Goal: Information Seeking & Learning: Learn about a topic

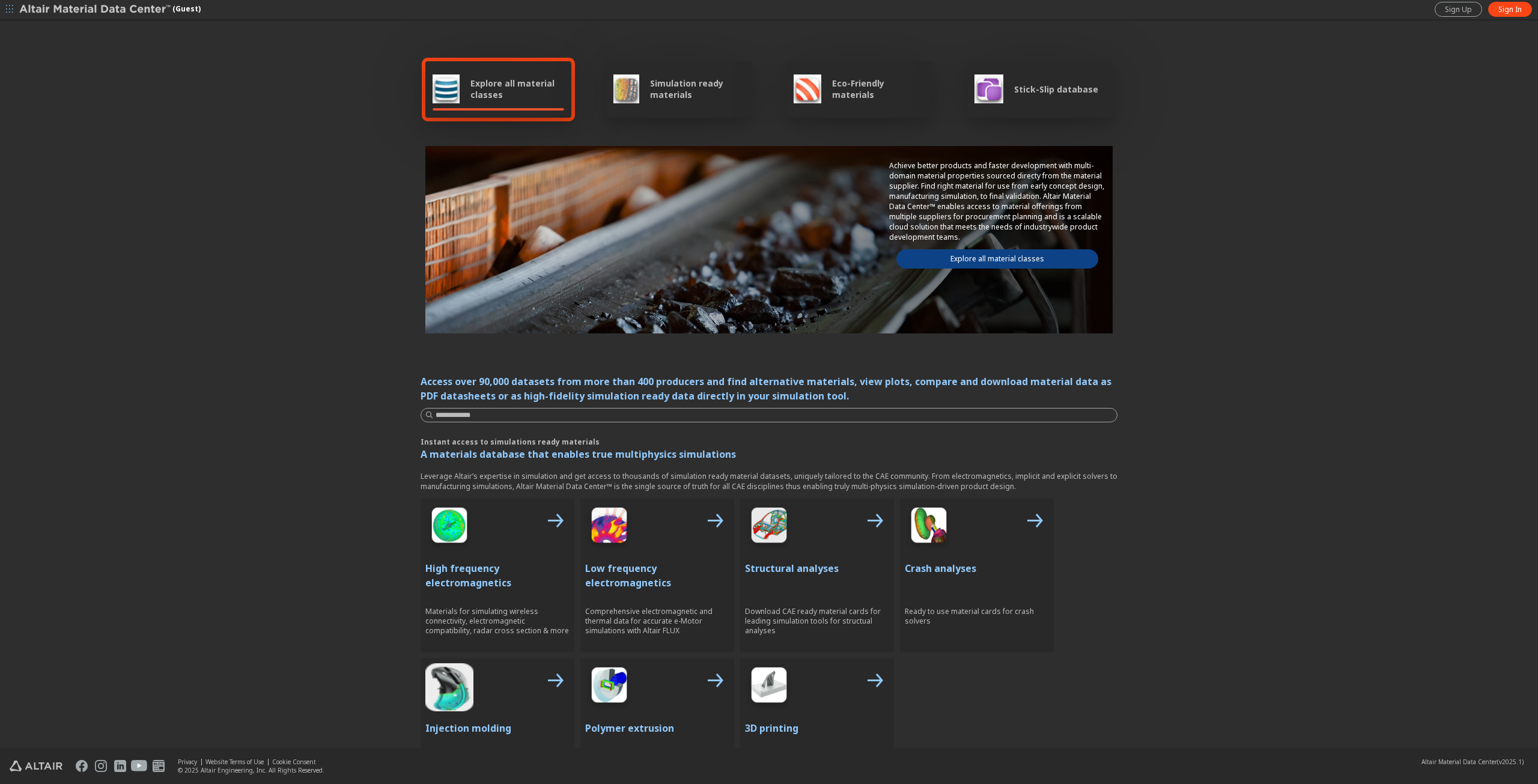
click at [994, 252] on link "Explore all material classes" at bounding box center [997, 259] width 202 height 19
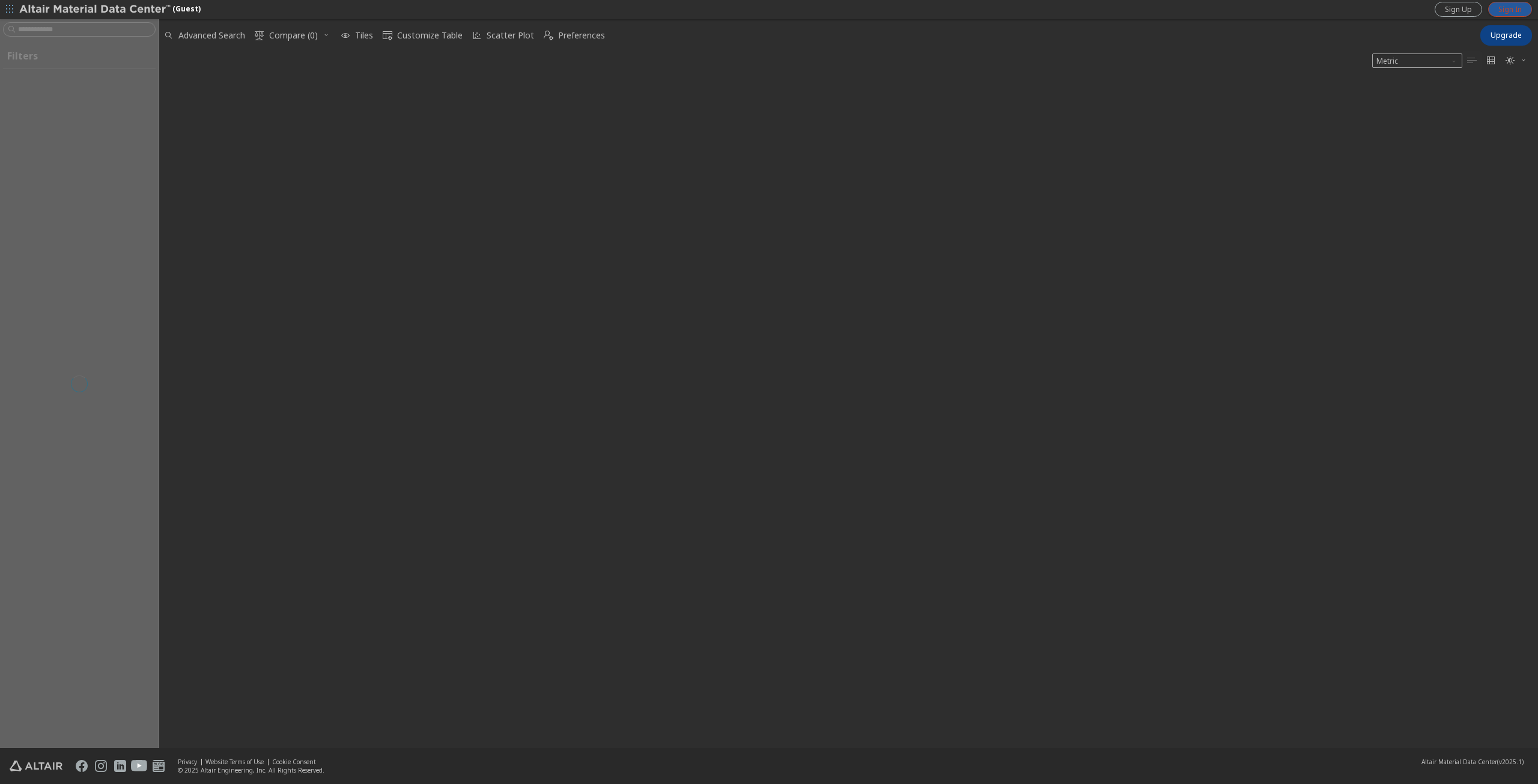
click at [1506, 10] on span "Sign In" at bounding box center [1510, 9] width 24 height 9
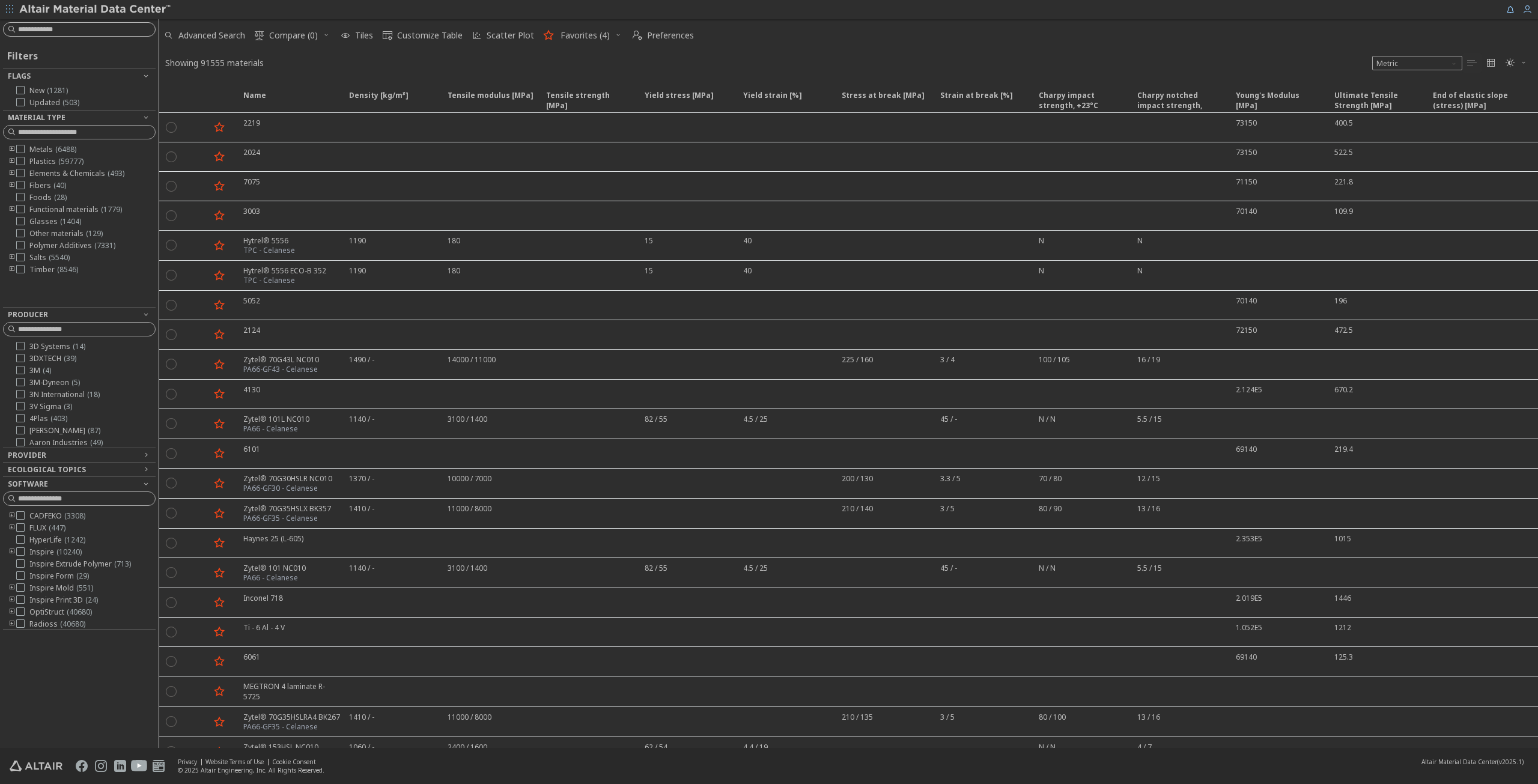
click at [78, 28] on input at bounding box center [86, 29] width 137 height 12
type input "*******"
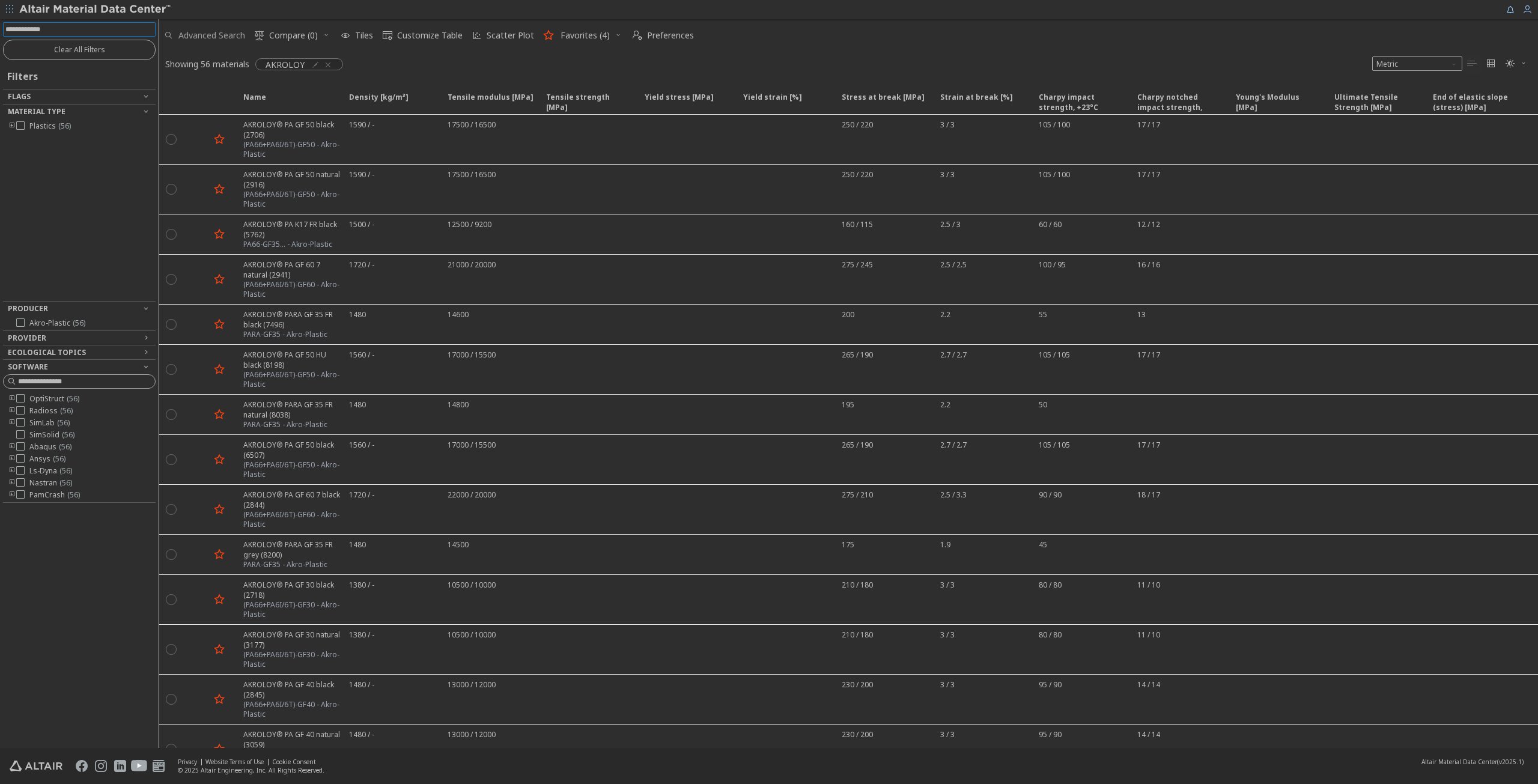
click at [221, 32] on span "Advanced Search" at bounding box center [211, 35] width 66 height 9
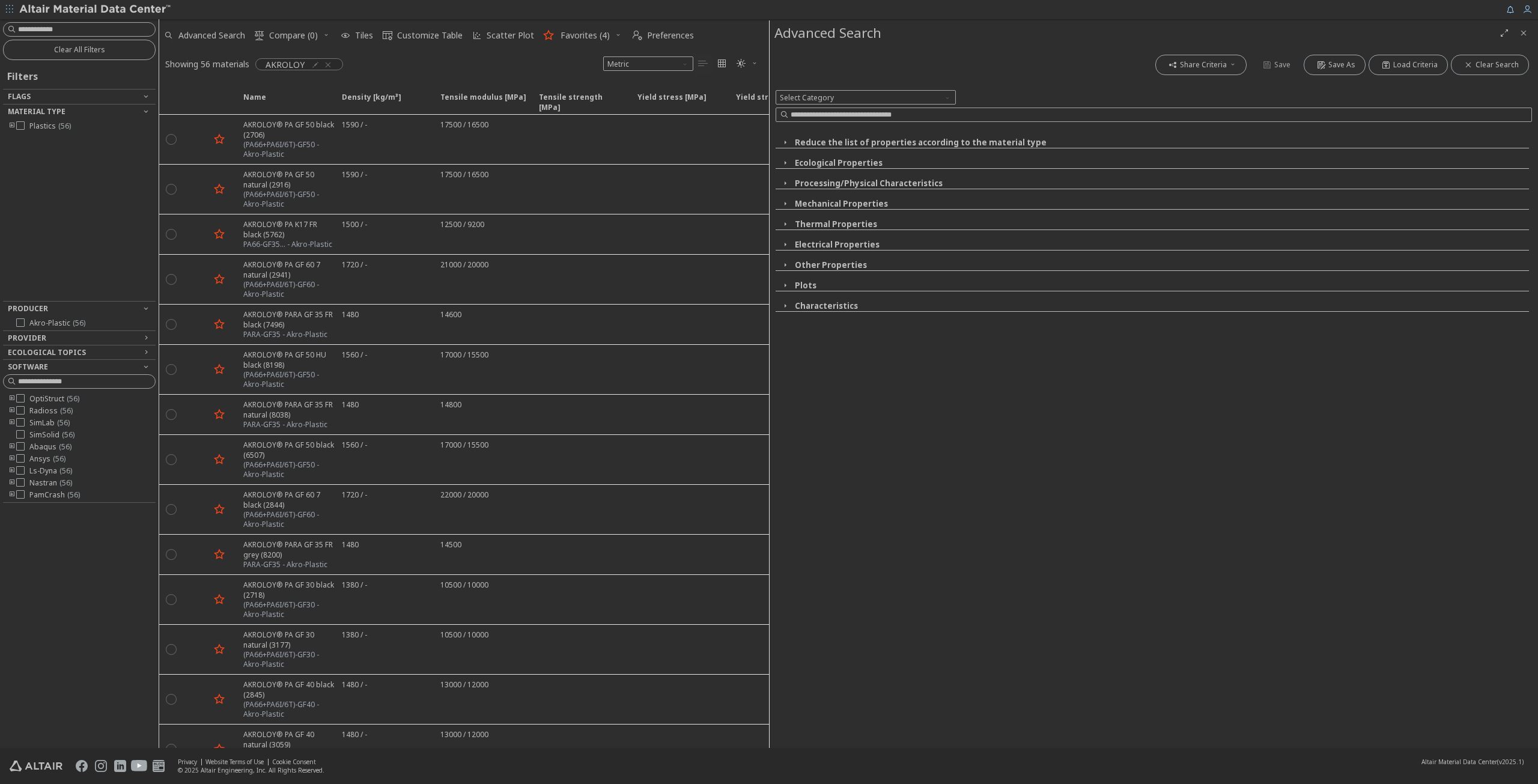
click at [786, 281] on icon "button" at bounding box center [785, 286] width 9 height 9
click at [1140, 297] on icon at bounding box center [1138, 297] width 9 height 9
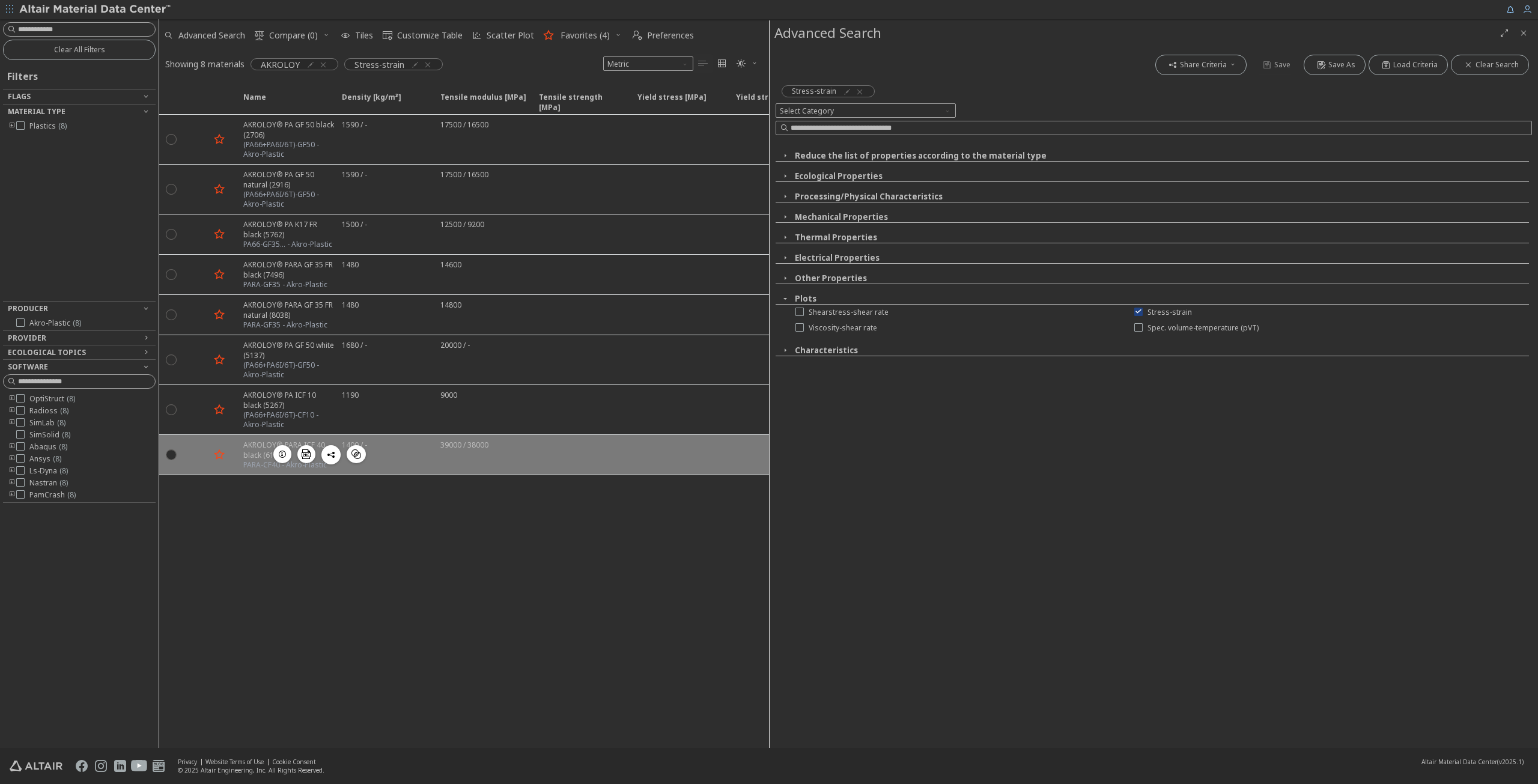
click at [389, 446] on div "1400 / -" at bounding box center [384, 455] width 99 height 40
click at [388, 441] on div "1400 / -" at bounding box center [384, 455] width 99 height 40
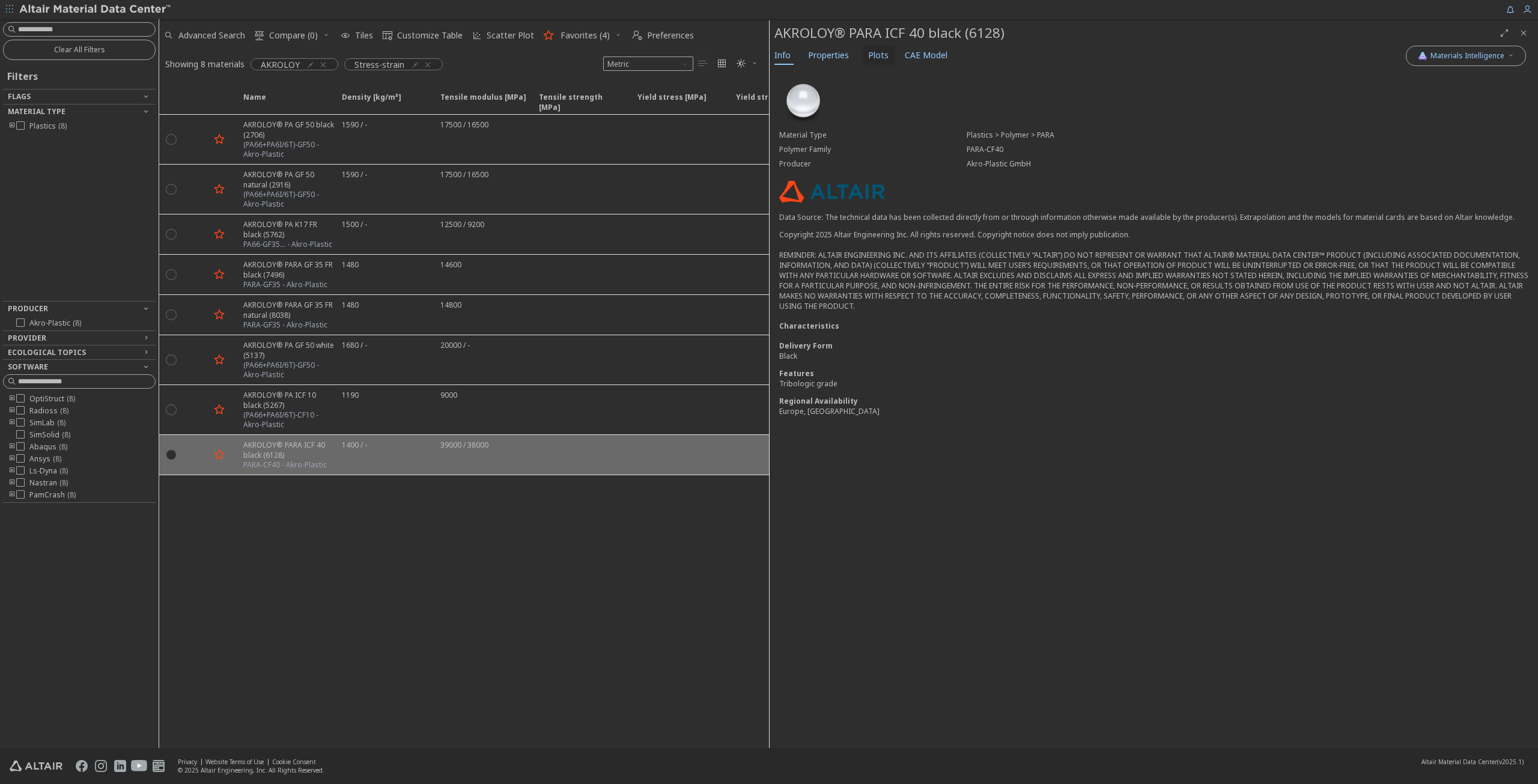
click at [872, 52] on span "Plots" at bounding box center [878, 55] width 21 height 19
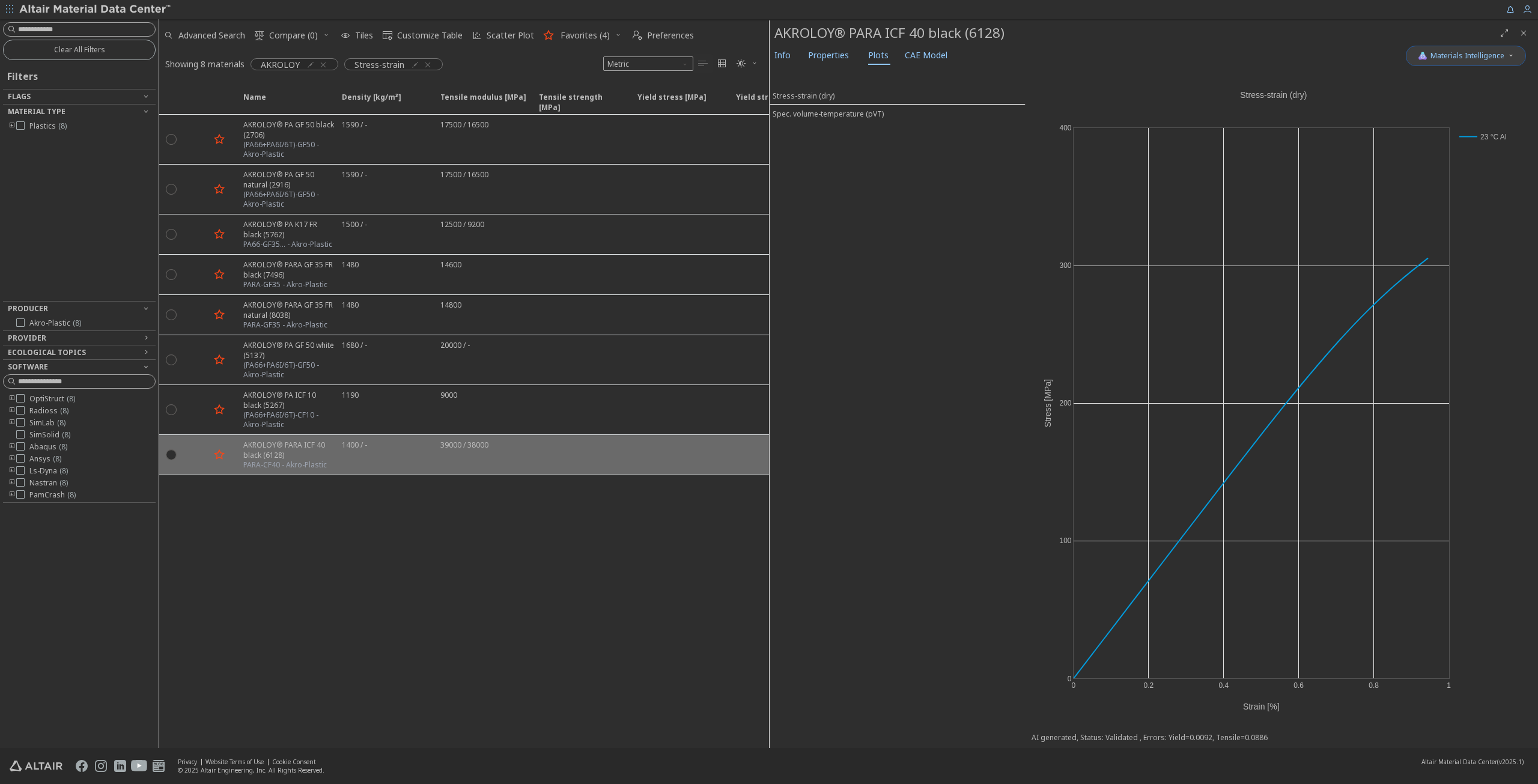
click at [1515, 52] on button "Materials Intelligence" at bounding box center [1465, 56] width 120 height 21
click at [1420, 131] on span "button" at bounding box center [1419, 132] width 7 height 7
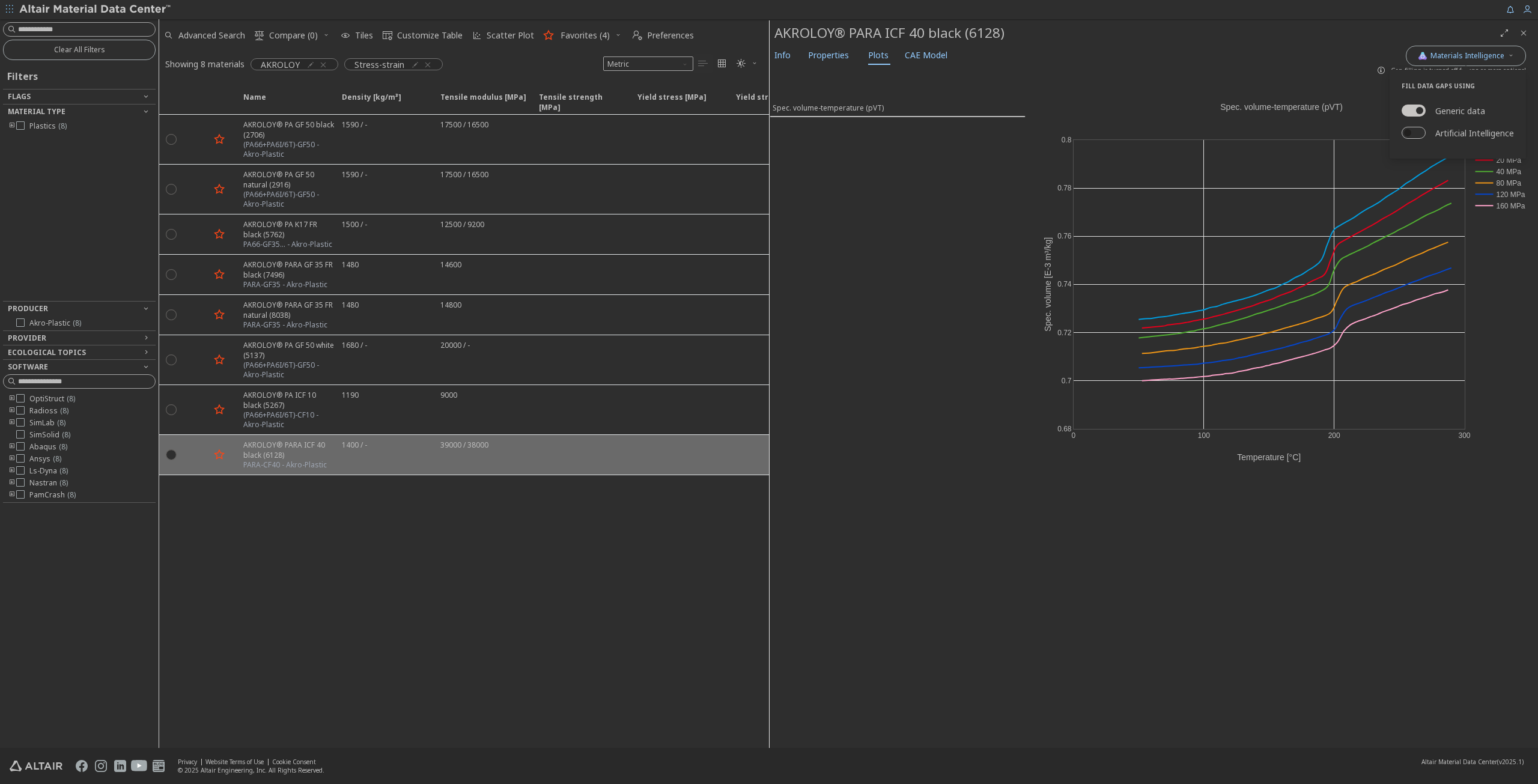
click at [1411, 133] on button "Artificial Intelligence" at bounding box center [1413, 132] width 24 height 12
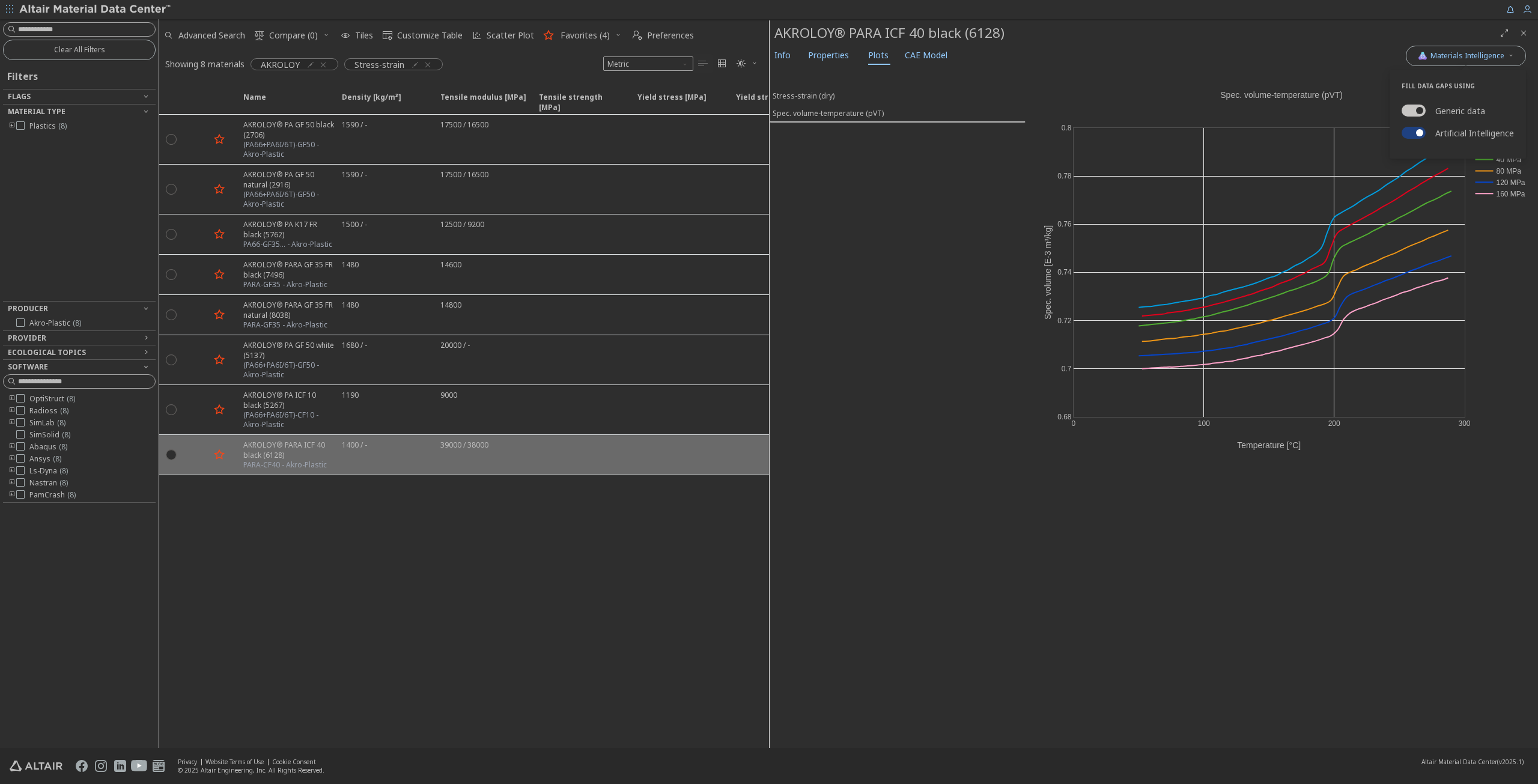
click at [1495, 217] on div "0 100 200 300 0.68 0.7 0.72 0.74 0.76 0.78 0.8 0.1 MPa 20 MPa 40 MPa 80 MPa 120…" at bounding box center [1282, 267] width 513 height 397
click at [805, 89] on button "Stress-strain (dry)" at bounding box center [897, 96] width 256 height 17
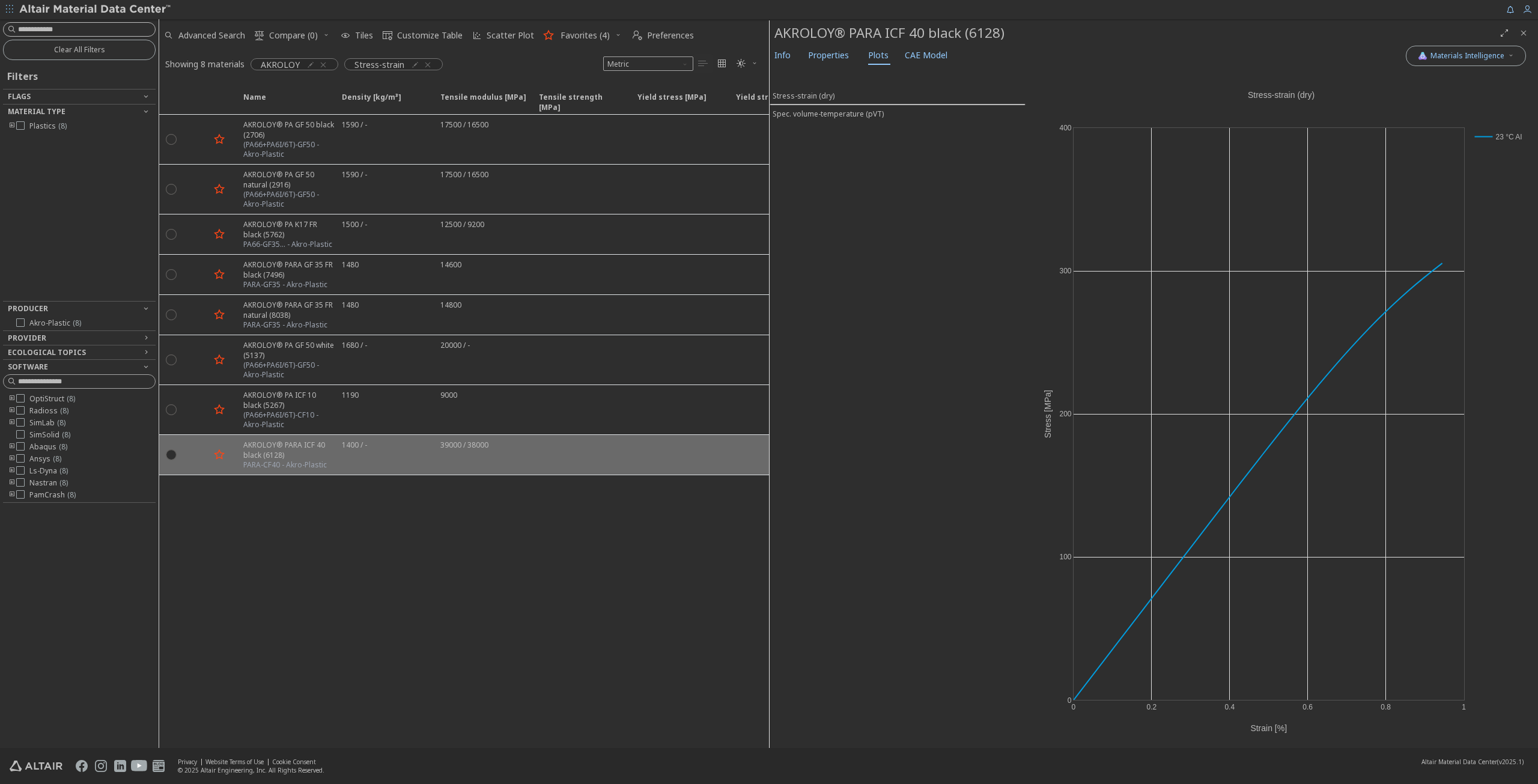
click at [76, 28] on input at bounding box center [86, 29] width 137 height 12
click at [323, 64] on icon "button" at bounding box center [323, 65] width 9 height 9
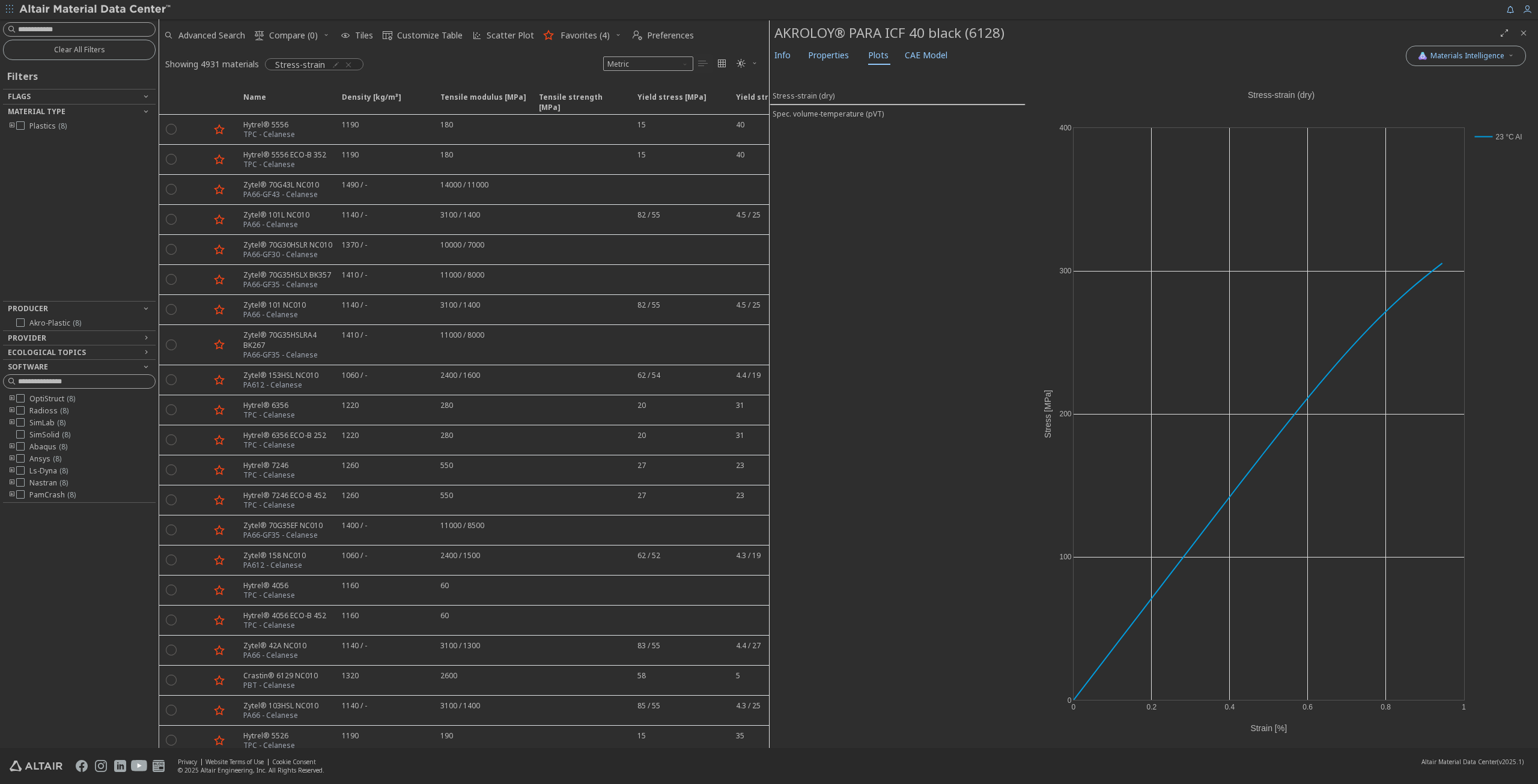
click at [1526, 31] on icon "Close" at bounding box center [1523, 33] width 9 height 9
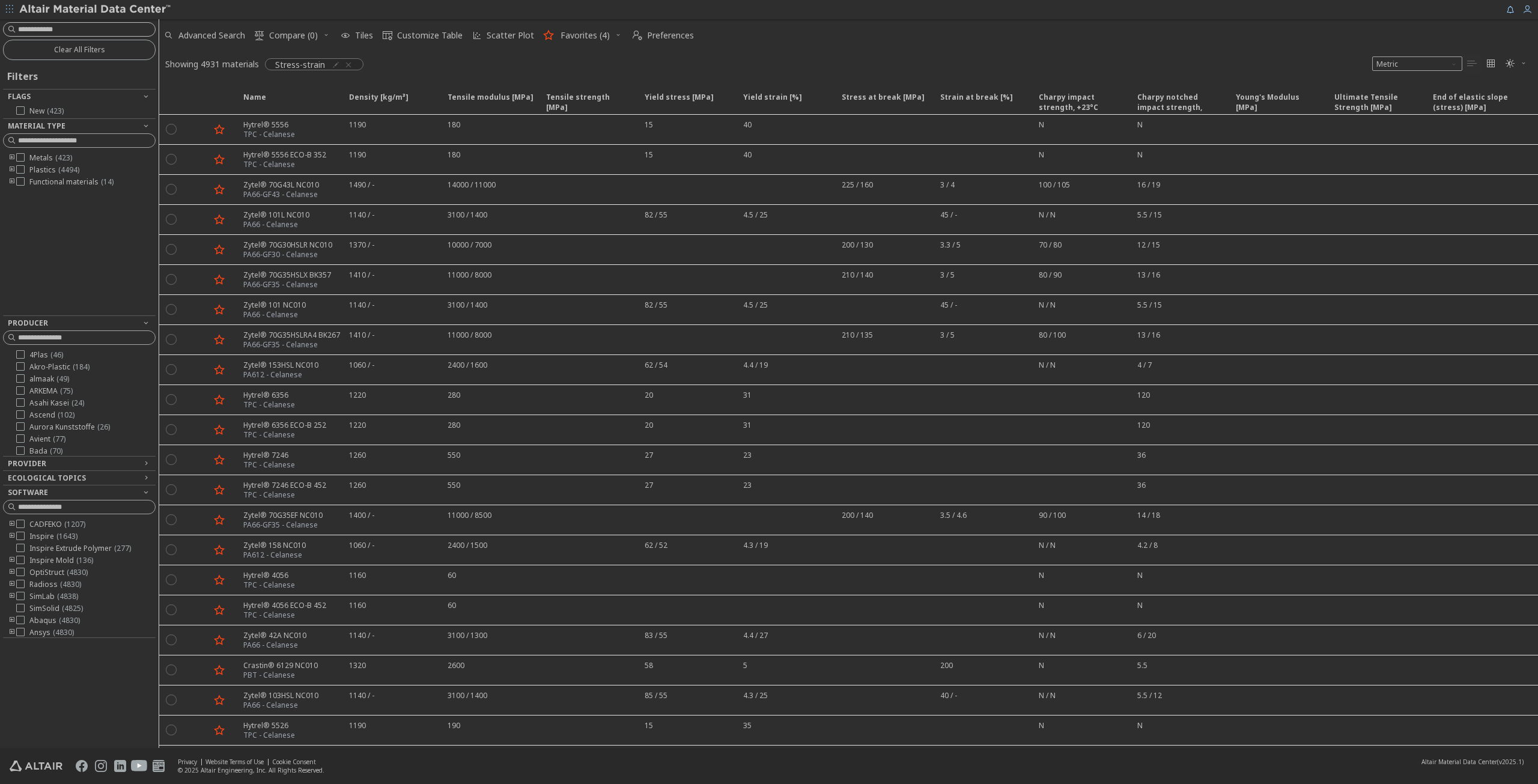
click at [101, 26] on input at bounding box center [86, 29] width 137 height 12
type input "*******"
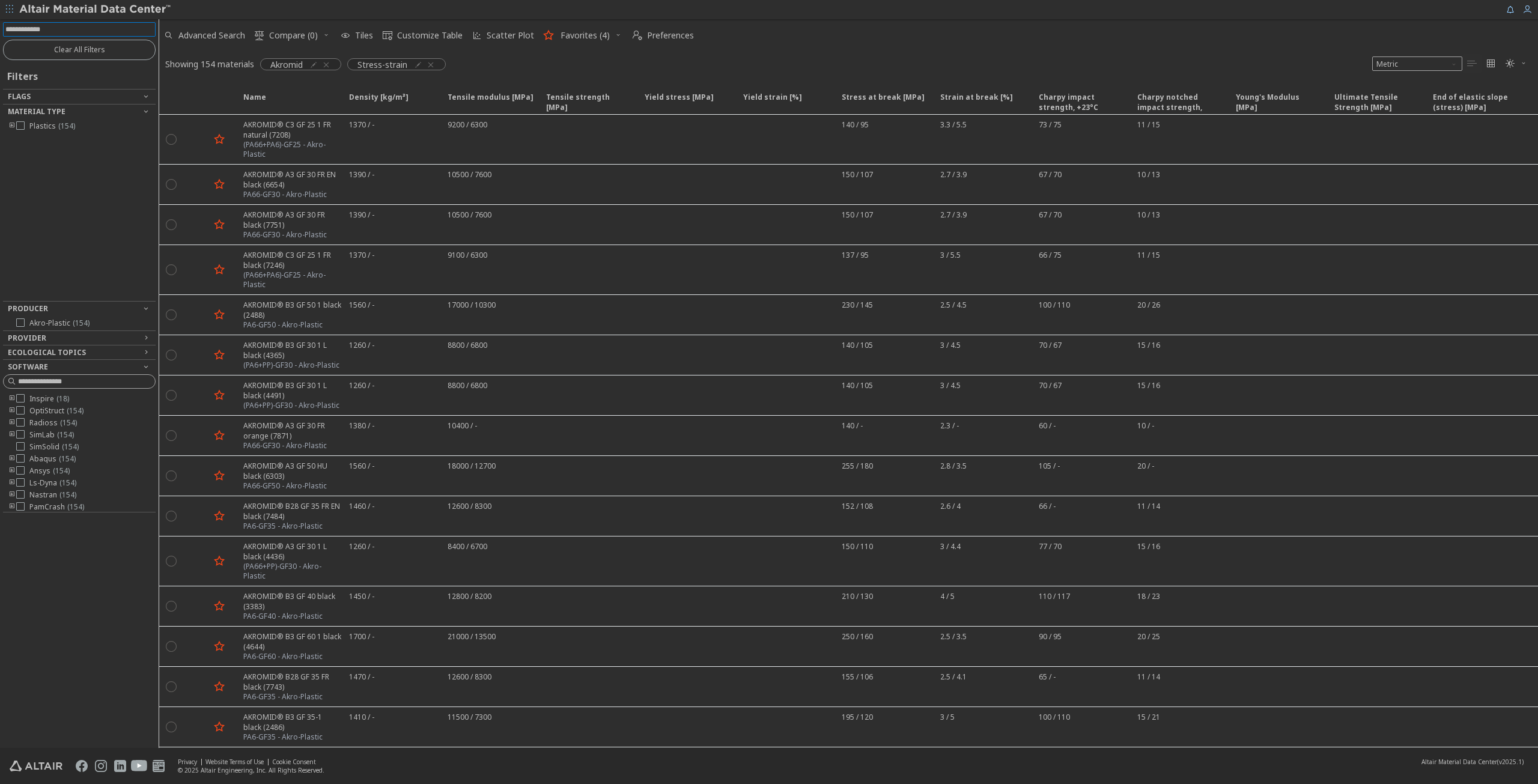
click at [125, 31] on input at bounding box center [81, 29] width 150 height 13
type input "***"
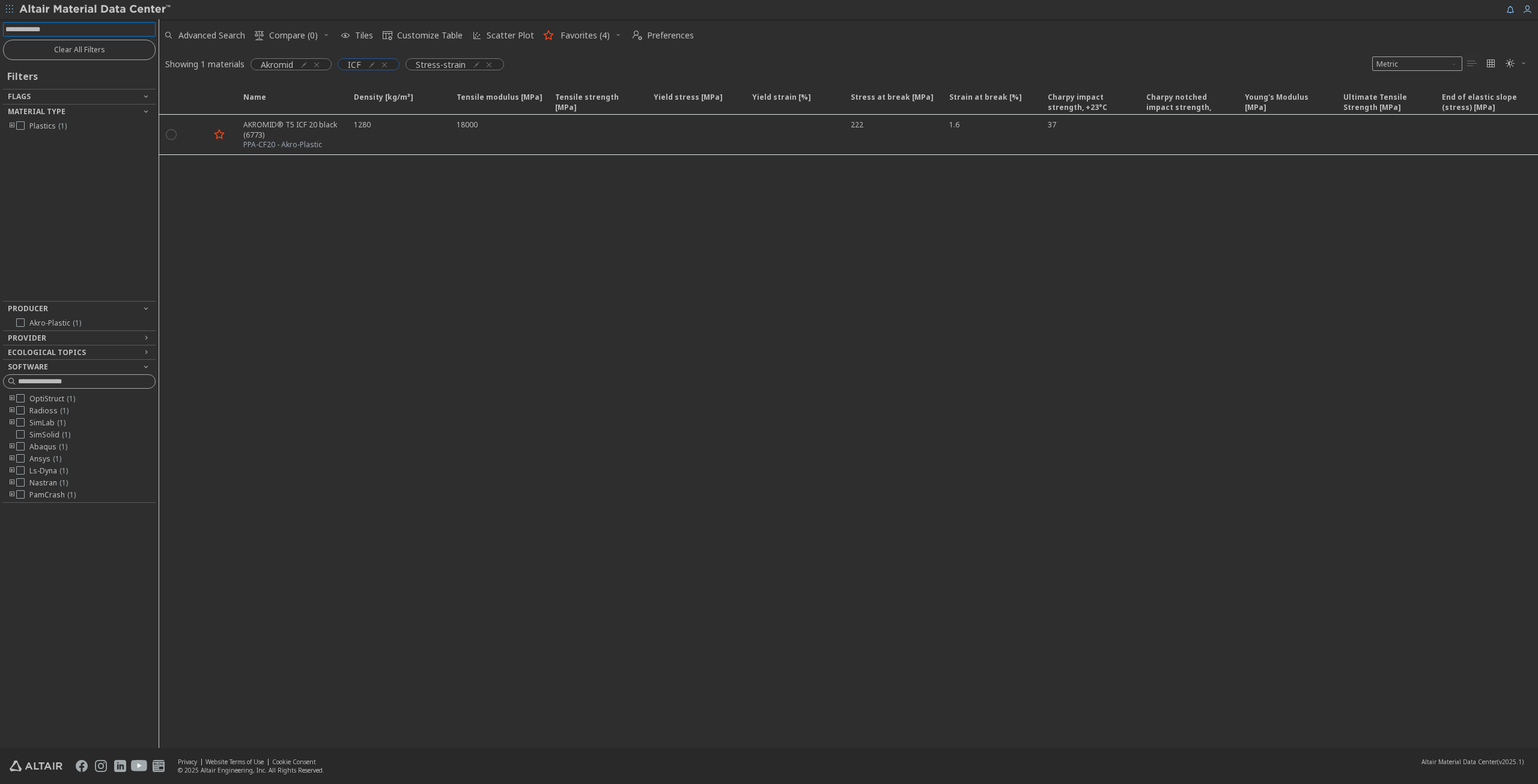
click at [388, 66] on icon "button" at bounding box center [384, 65] width 9 height 9
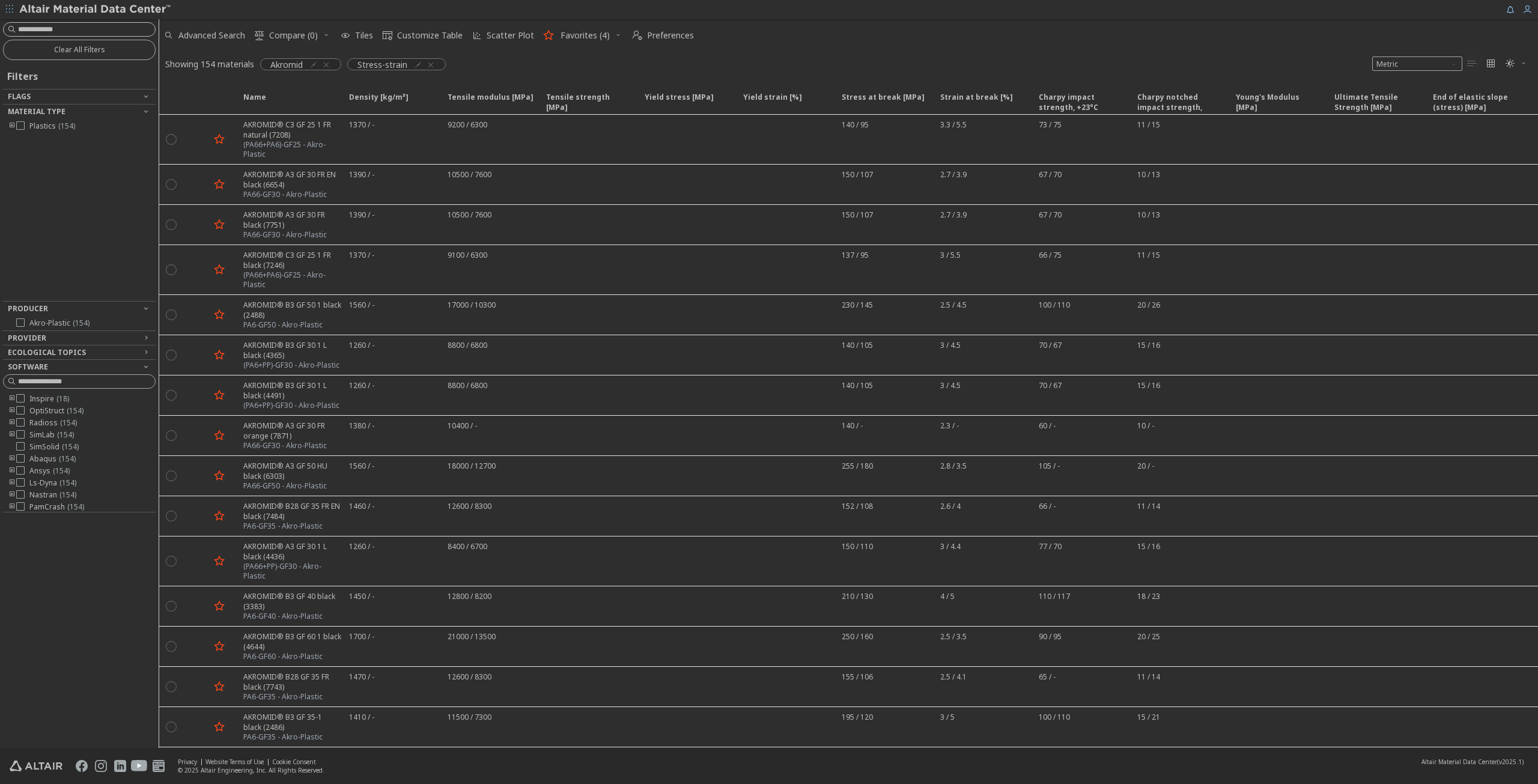
click at [108, 31] on input at bounding box center [86, 29] width 137 height 12
type input "**"
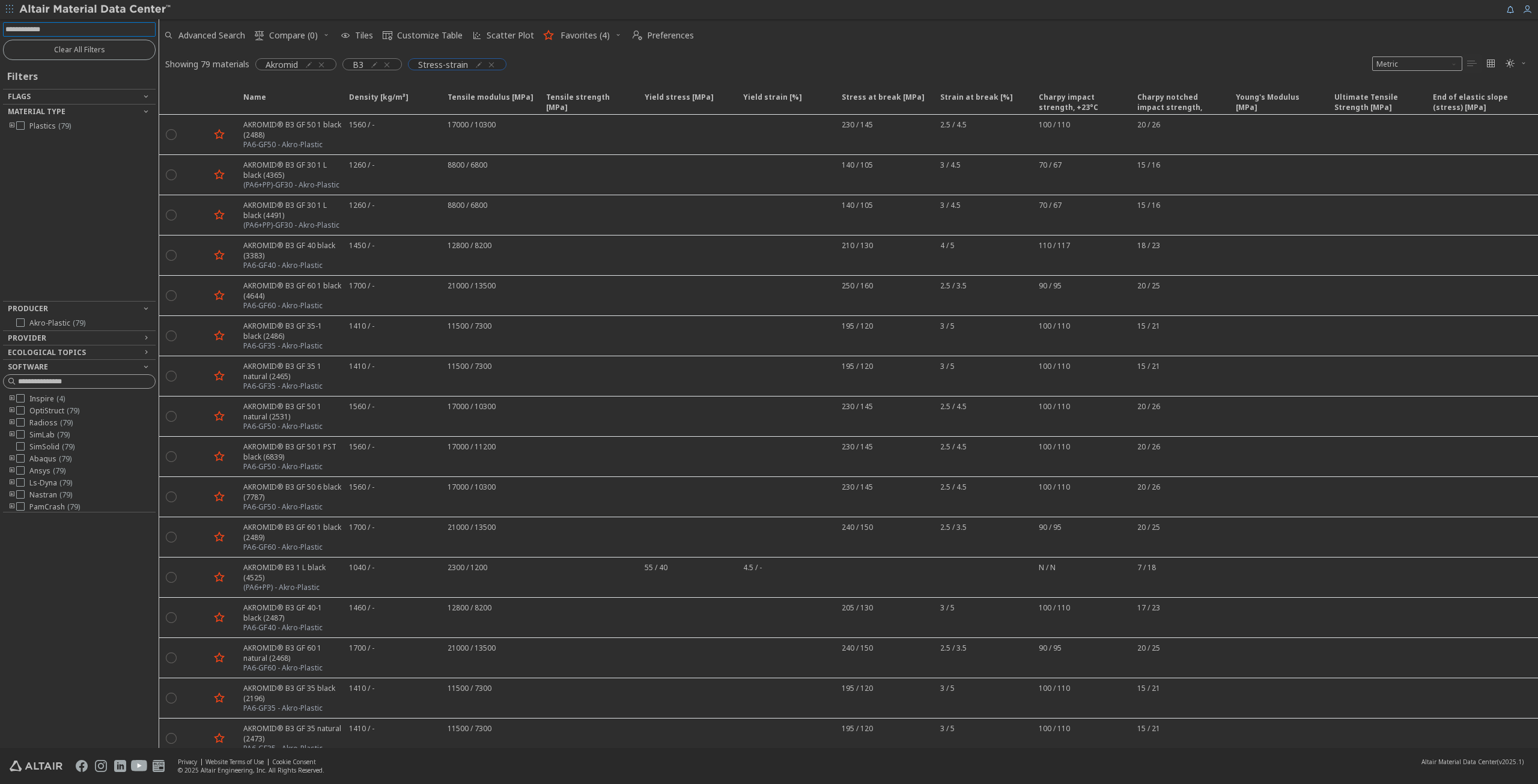
click at [491, 65] on icon "button" at bounding box center [491, 65] width 9 height 9
click at [93, 29] on input at bounding box center [86, 29] width 137 height 12
type input "****"
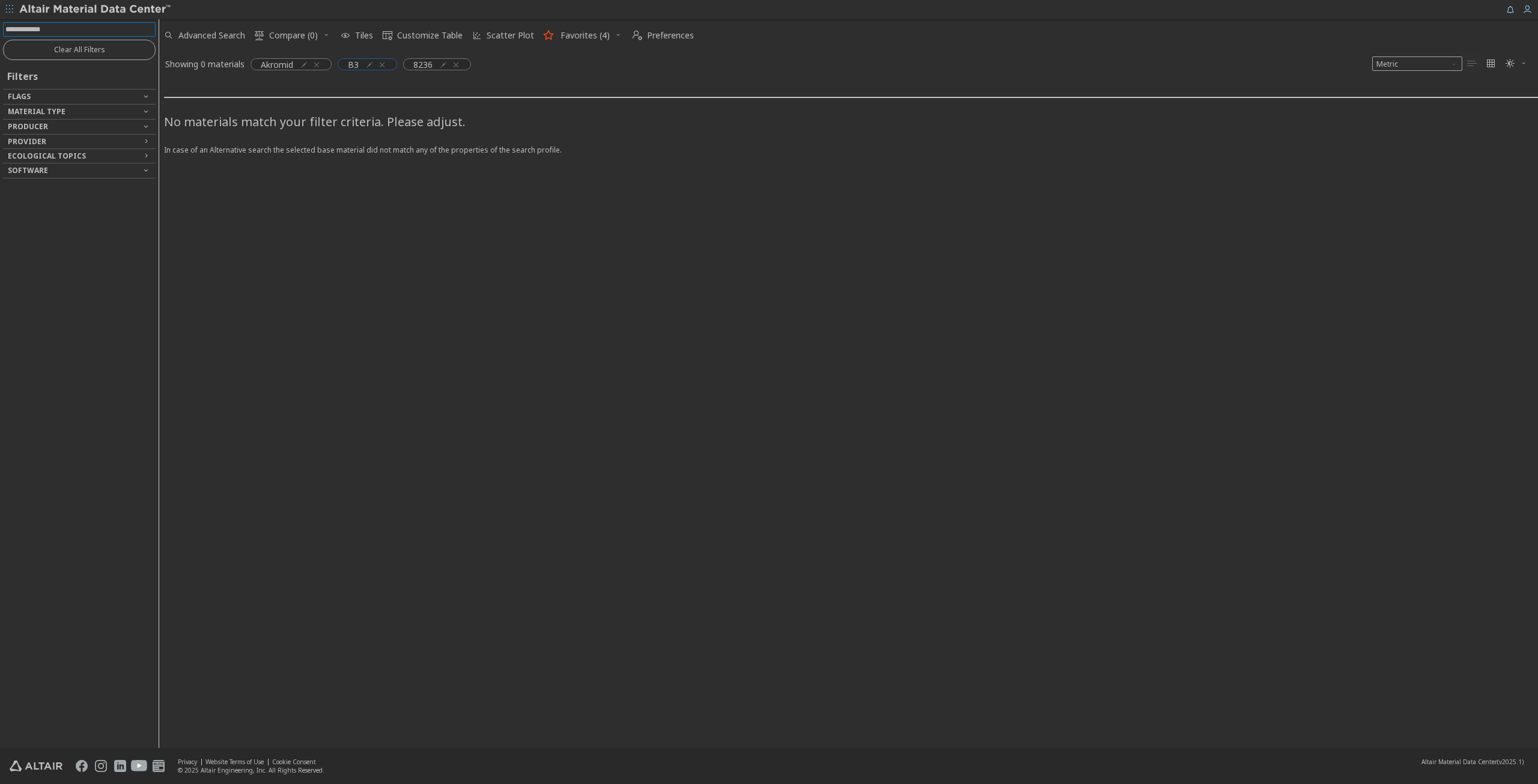
click at [384, 63] on icon "button" at bounding box center [382, 65] width 9 height 9
click at [390, 63] on icon "button" at bounding box center [390, 65] width 9 height 9
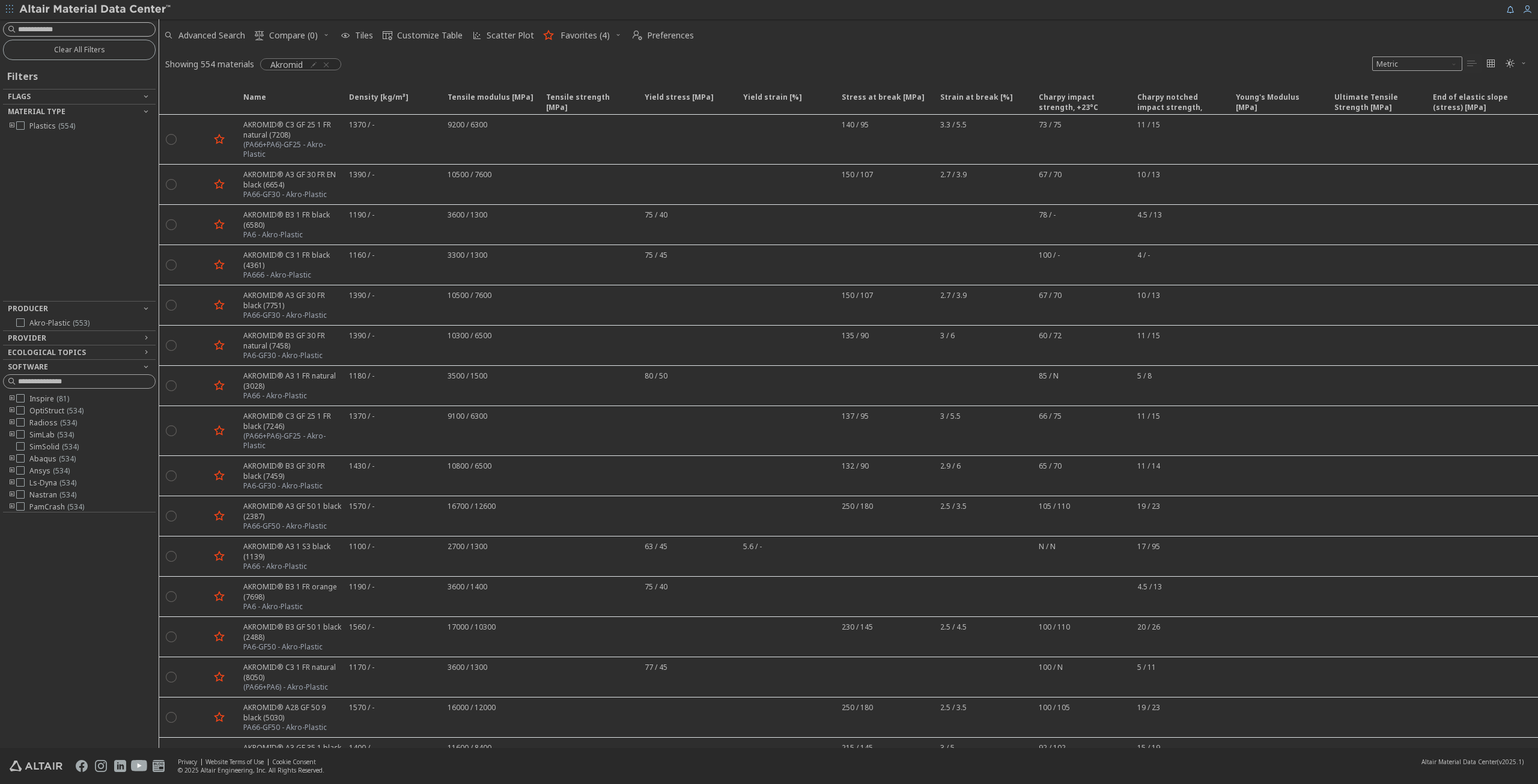
click at [90, 29] on input at bounding box center [86, 29] width 137 height 12
type input "*****"
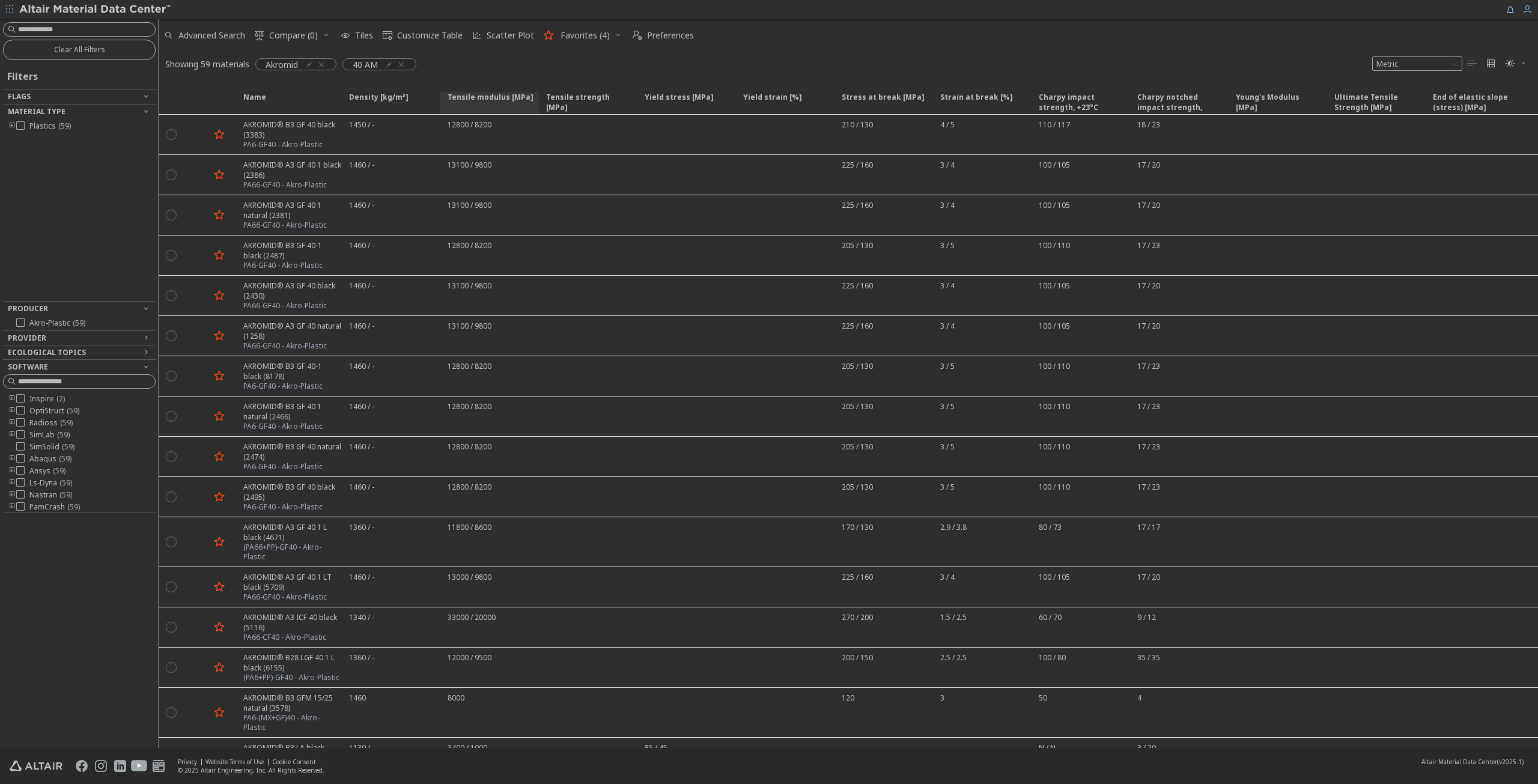
click at [496, 100] on span "Tensile modulus [MPa]" at bounding box center [491, 102] width 86 height 21
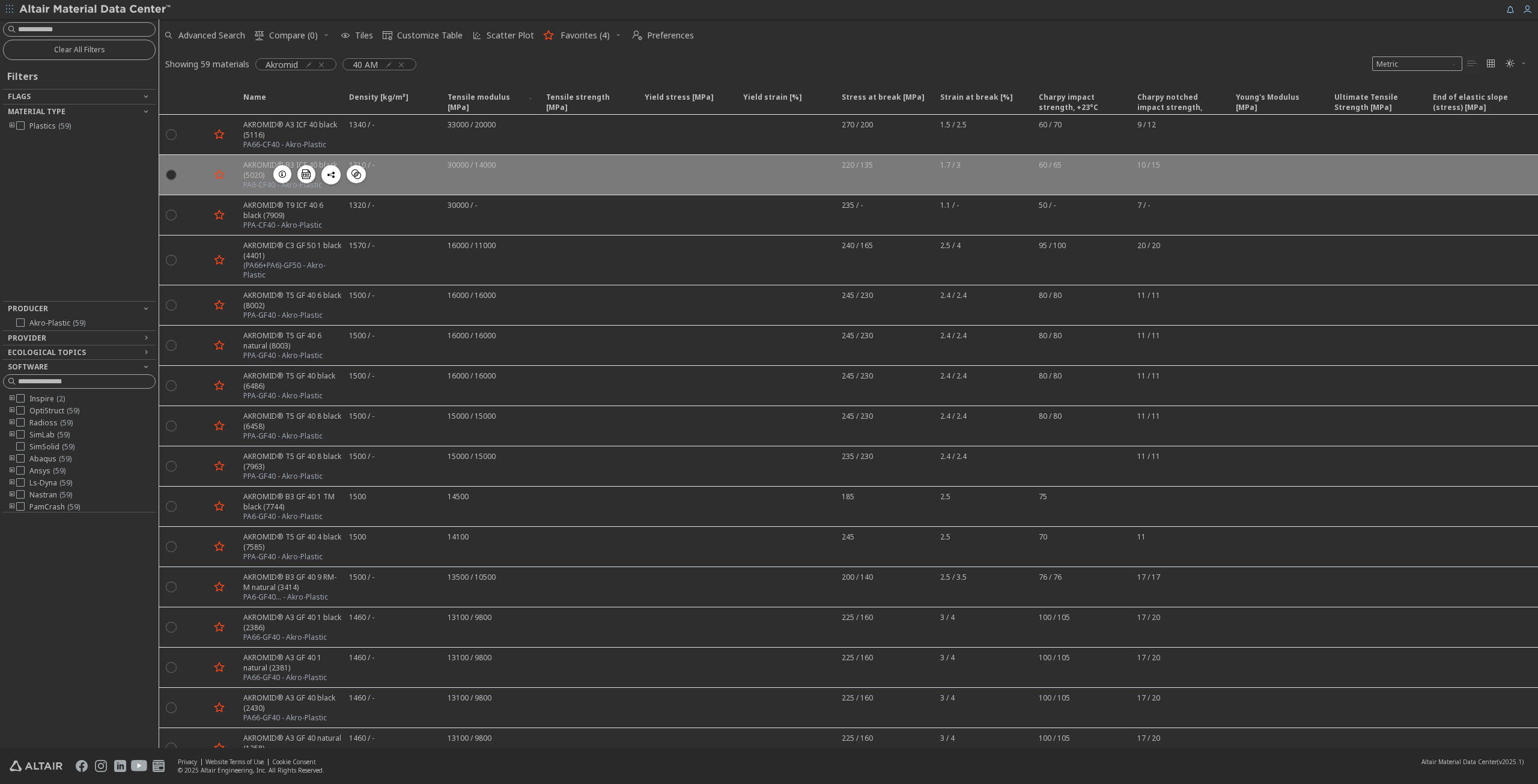
click at [431, 176] on div "1310 / -" at bounding box center [391, 175] width 99 height 40
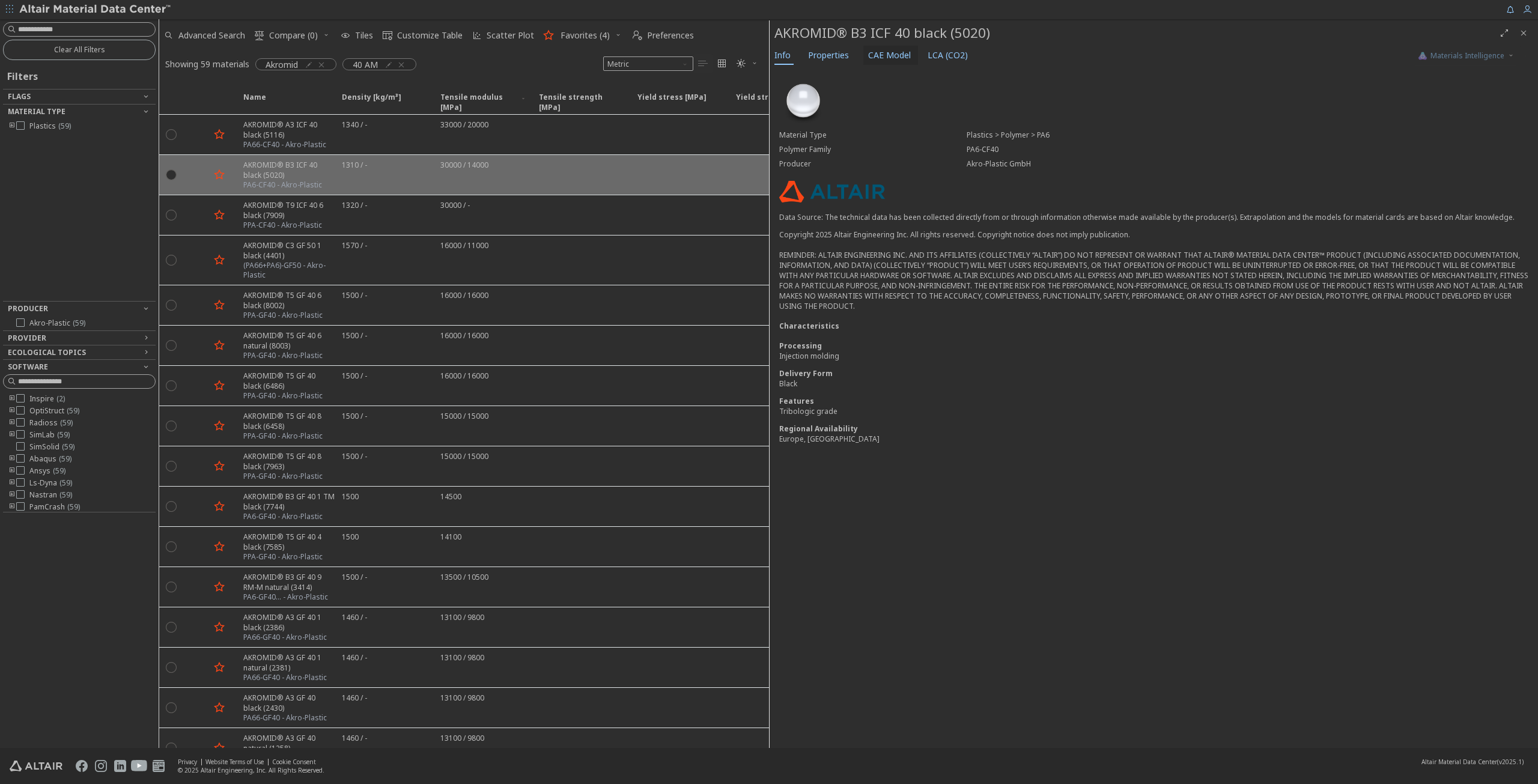
click at [890, 51] on span "CAE Model" at bounding box center [889, 55] width 43 height 19
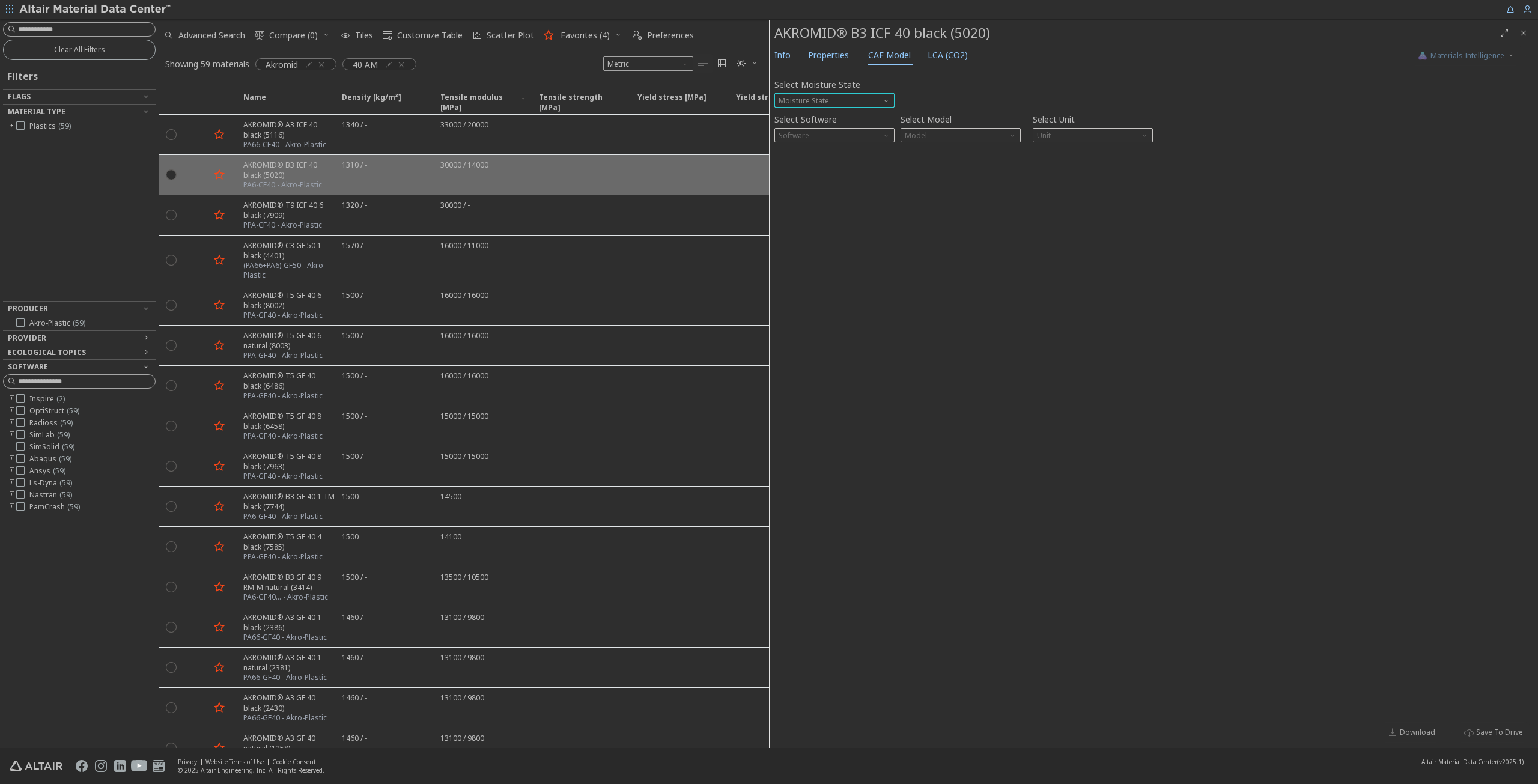
click at [850, 96] on span "Moisture State" at bounding box center [835, 100] width 120 height 14
click at [820, 123] on button "Conditioned" at bounding box center [835, 128] width 120 height 14
click at [859, 137] on span "Software" at bounding box center [835, 135] width 120 height 14
click at [881, 134] on span "Software" at bounding box center [835, 135] width 120 height 14
drag, startPoint x: 883, startPoint y: 132, endPoint x: 848, endPoint y: 133, distance: 35.0
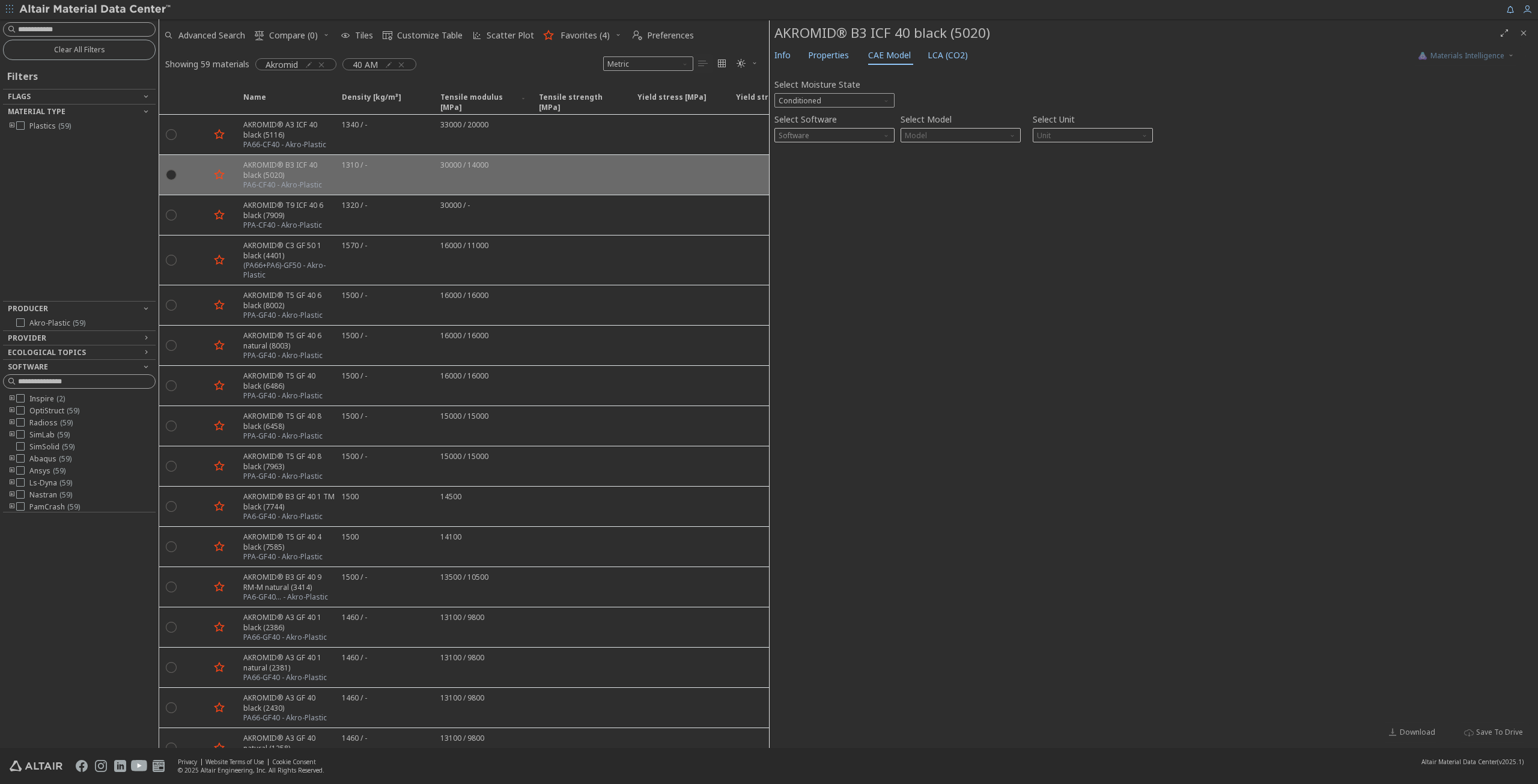
click at [876, 131] on div "Software" at bounding box center [835, 135] width 120 height 14
click at [790, 131] on span "Software" at bounding box center [835, 135] width 120 height 14
drag, startPoint x: 789, startPoint y: 132, endPoint x: 847, endPoint y: 119, distance: 59.4
click at [835, 125] on div "Select Software Software" at bounding box center [835, 127] width 120 height 32
click at [828, 56] on span "Properties" at bounding box center [828, 55] width 41 height 19
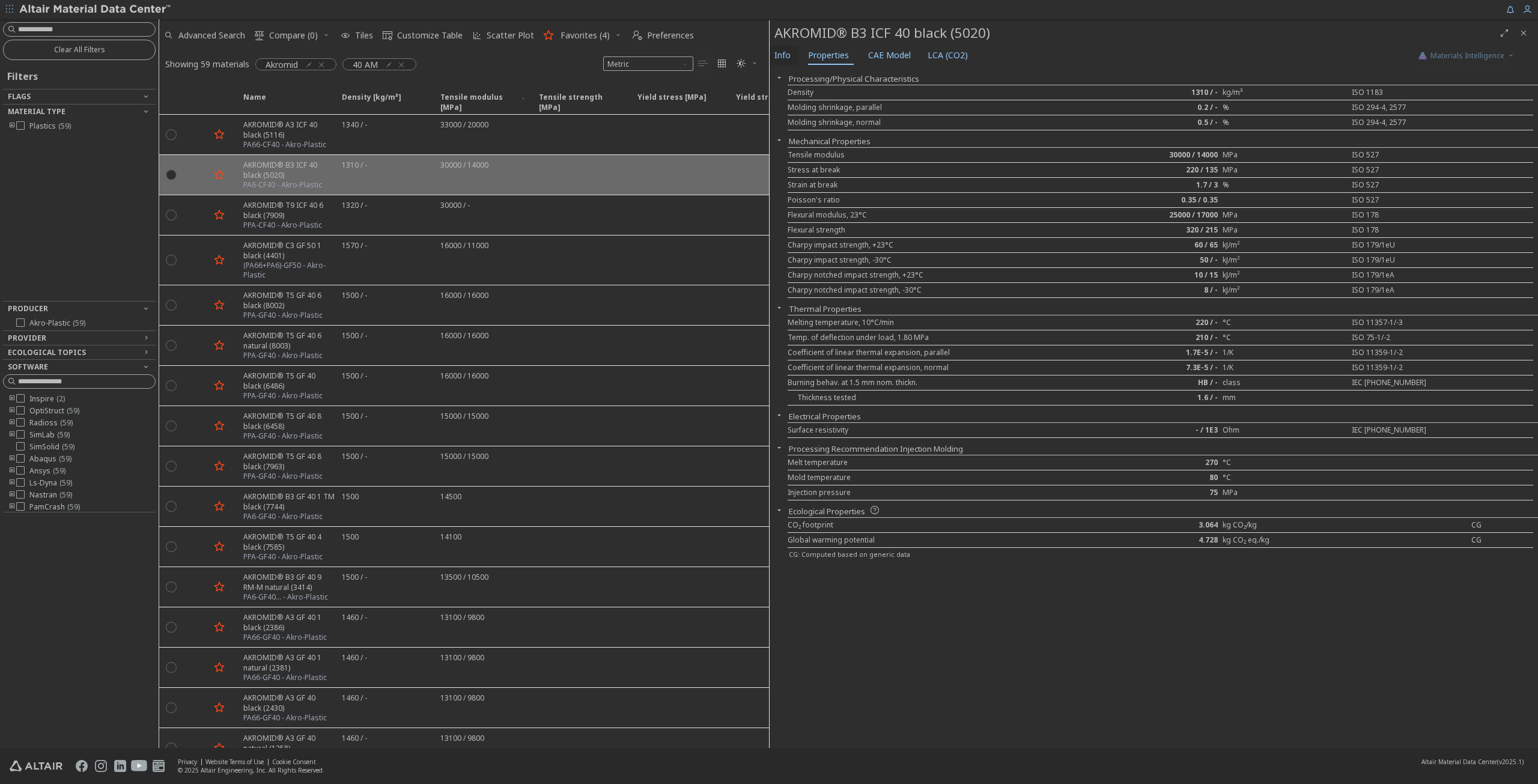
click at [787, 51] on span "Info" at bounding box center [782, 55] width 16 height 19
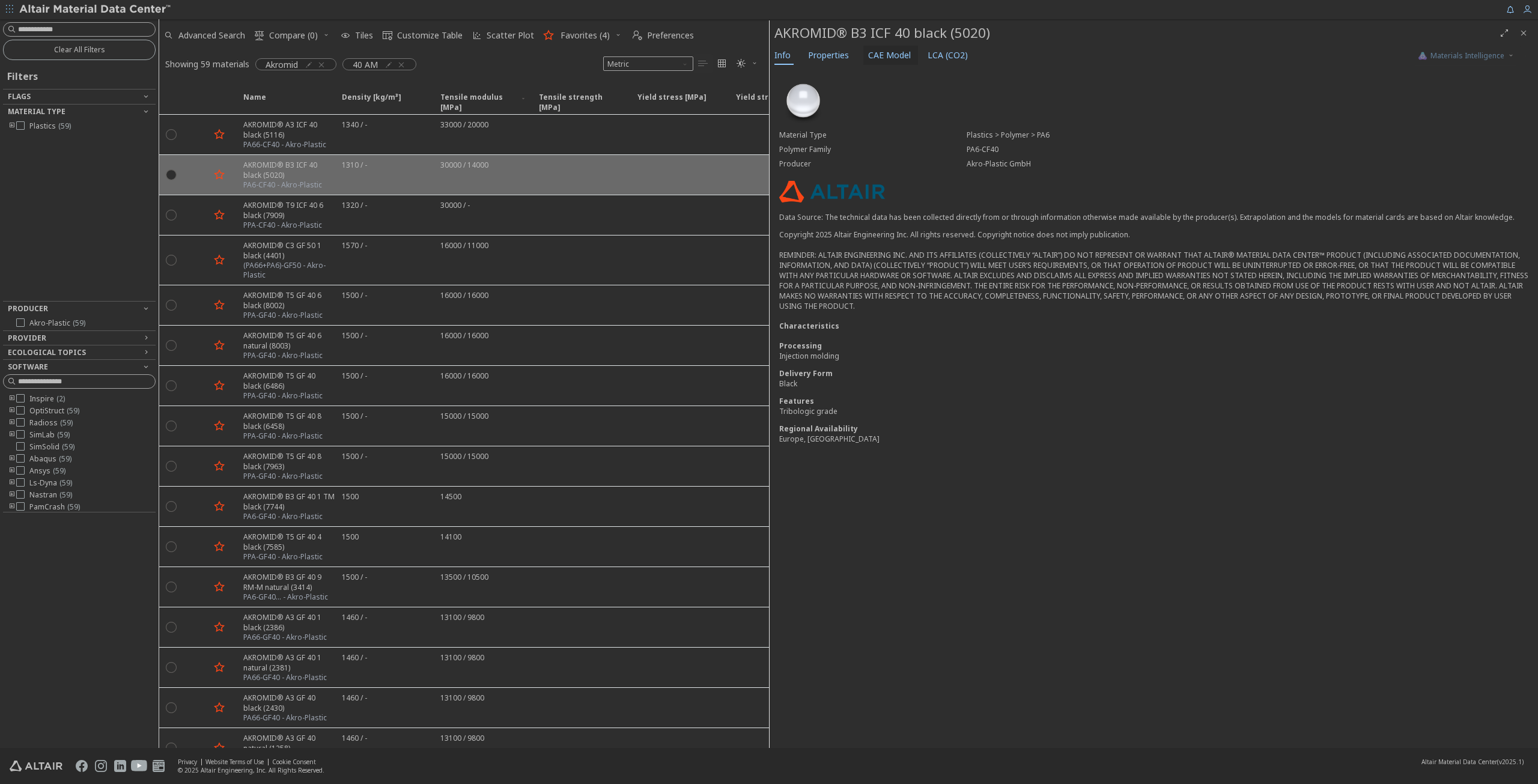
click at [895, 55] on span "CAE Model" at bounding box center [889, 55] width 43 height 19
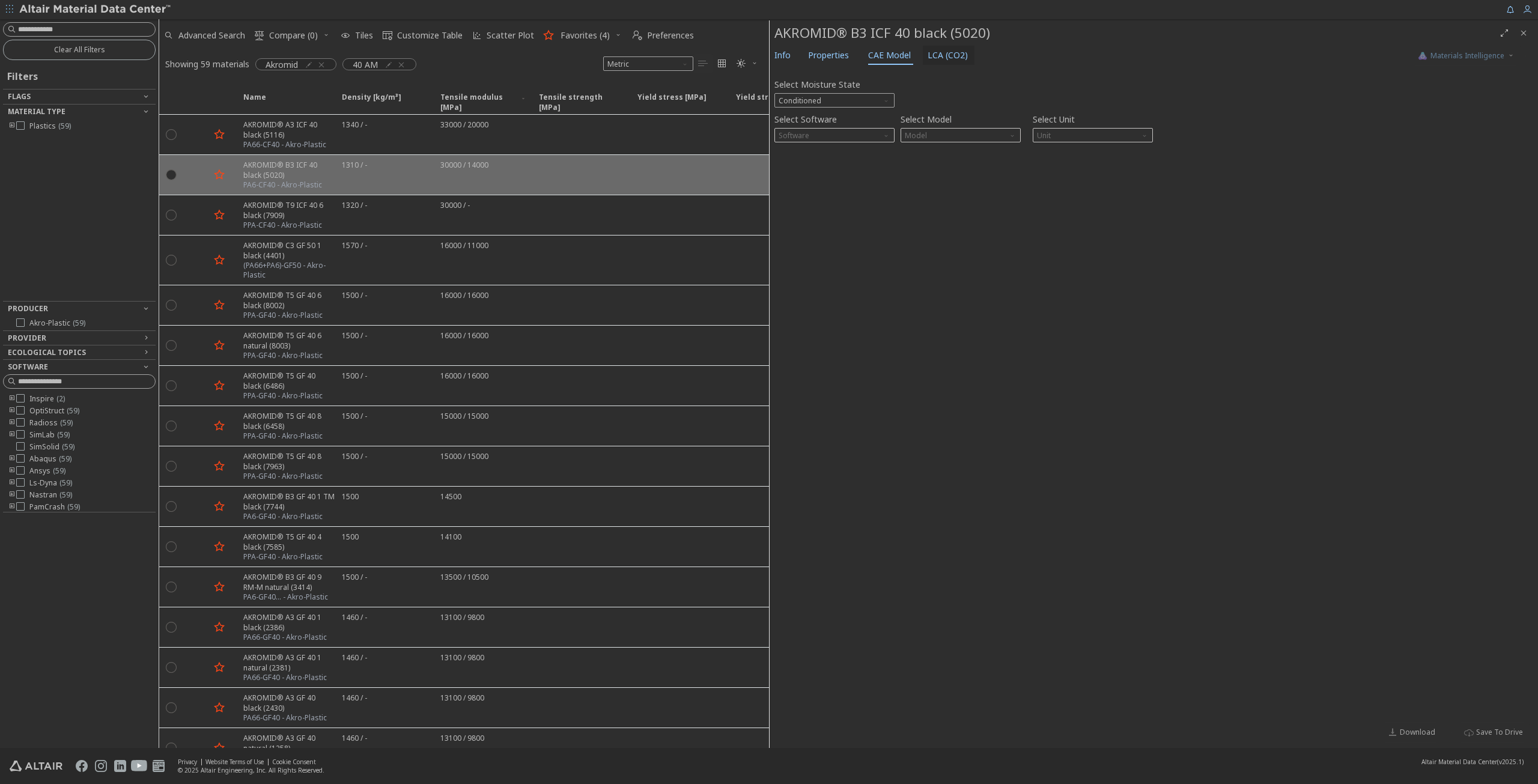
click at [953, 57] on span "LCA (CO2)" at bounding box center [947, 55] width 40 height 19
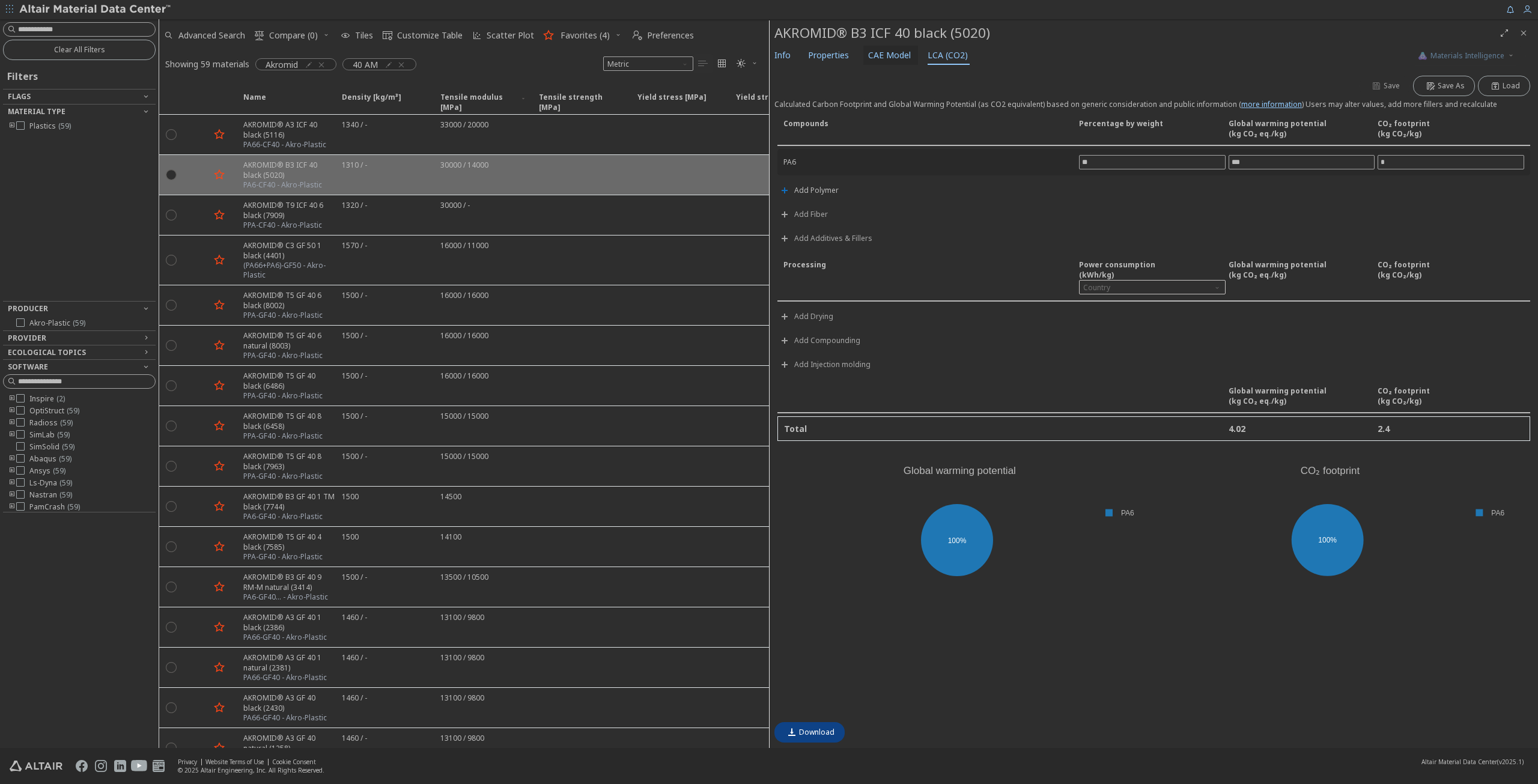
click at [907, 59] on span "CAE Model" at bounding box center [890, 55] width 45 height 19
